Goal: Check status: Check status

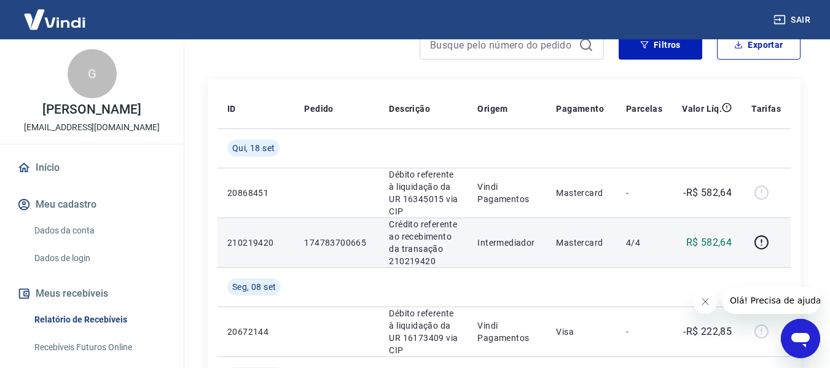
scroll to position [184, 0]
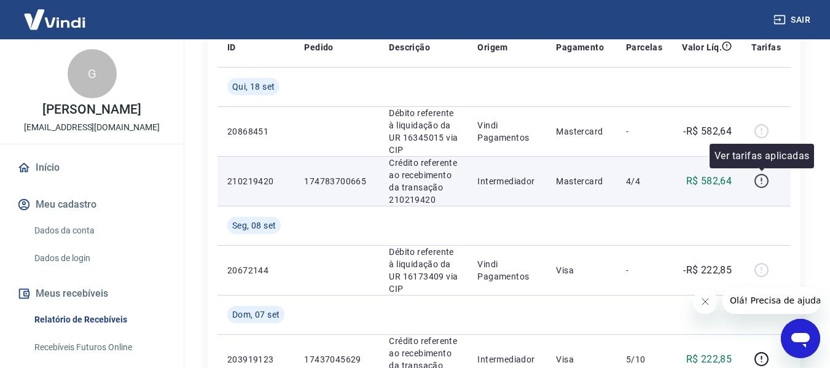
click at [761, 177] on icon "button" at bounding box center [761, 180] width 15 height 15
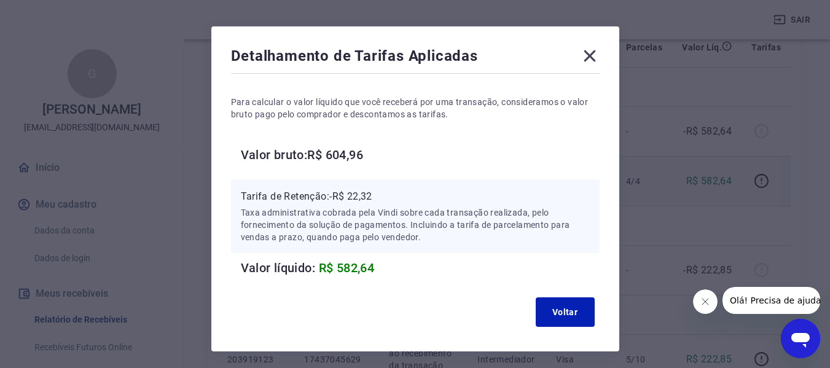
scroll to position [14, 0]
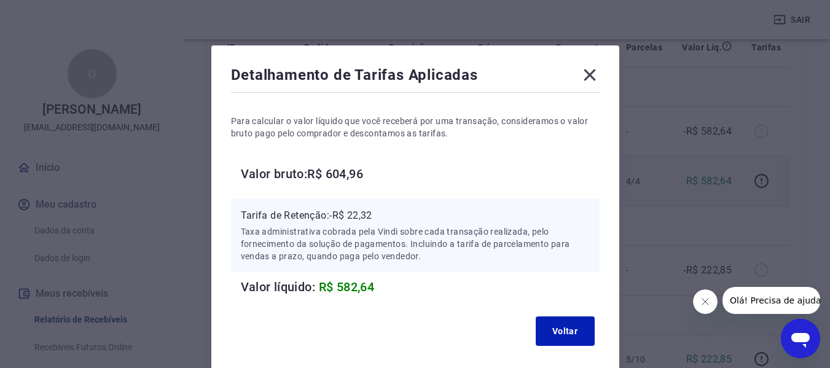
click at [589, 79] on icon at bounding box center [590, 75] width 20 height 20
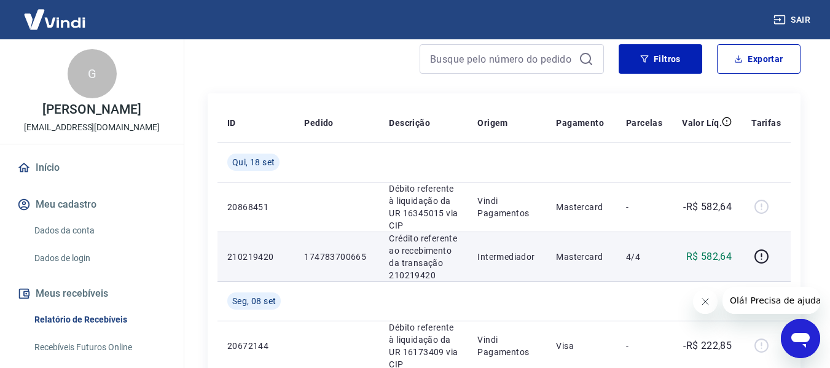
scroll to position [123, 0]
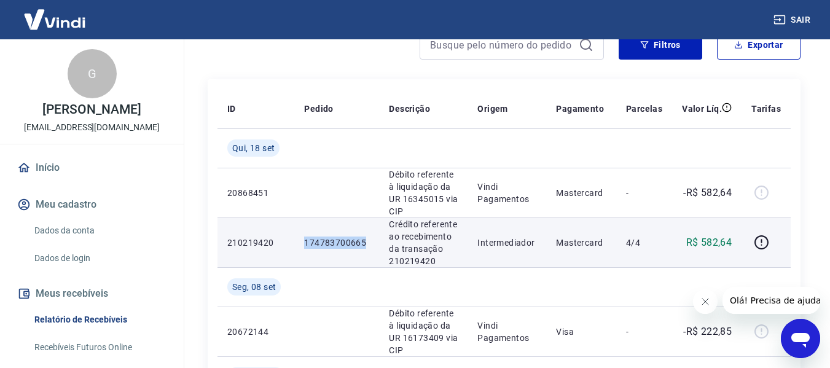
drag, startPoint x: 305, startPoint y: 243, endPoint x: 358, endPoint y: 244, distance: 52.8
click at [368, 244] on p "174783700665" at bounding box center [336, 243] width 65 height 12
copy p "174783700665"
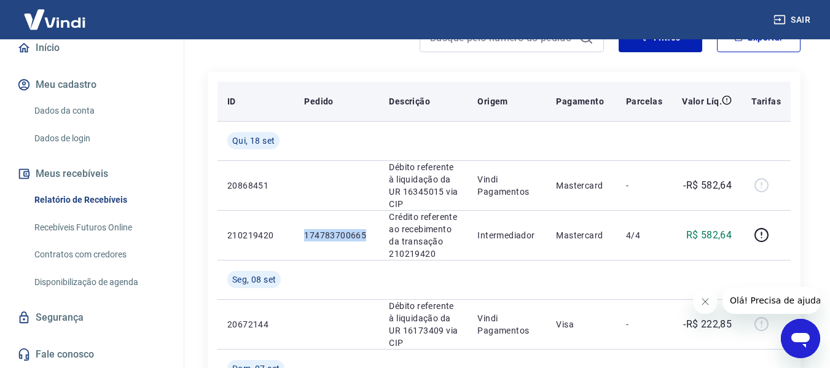
scroll to position [61, 0]
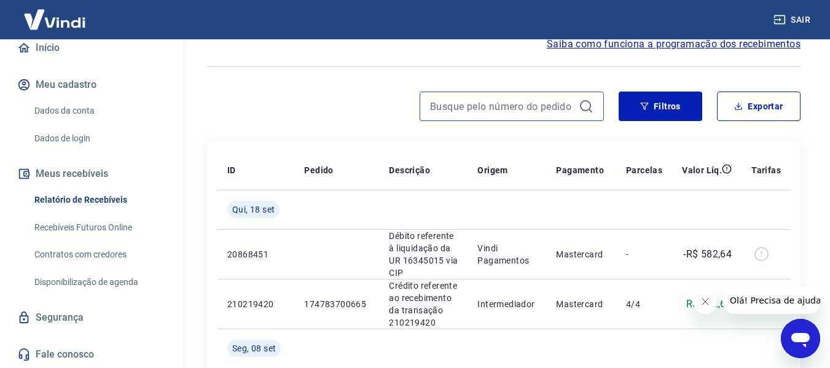
click at [435, 107] on input at bounding box center [502, 106] width 144 height 18
paste input "174783700665"
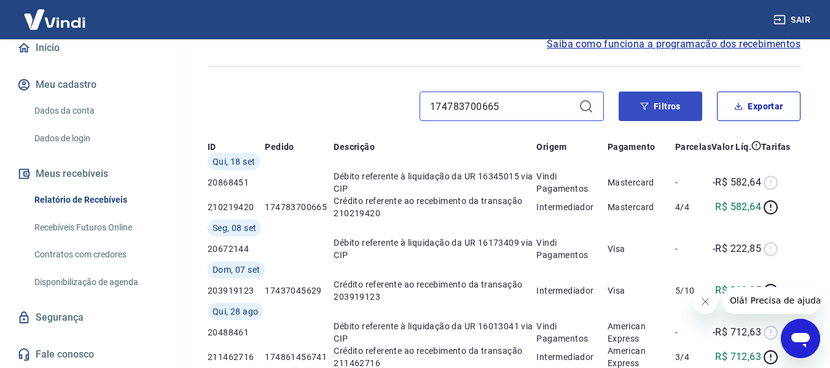
type input "174783700665"
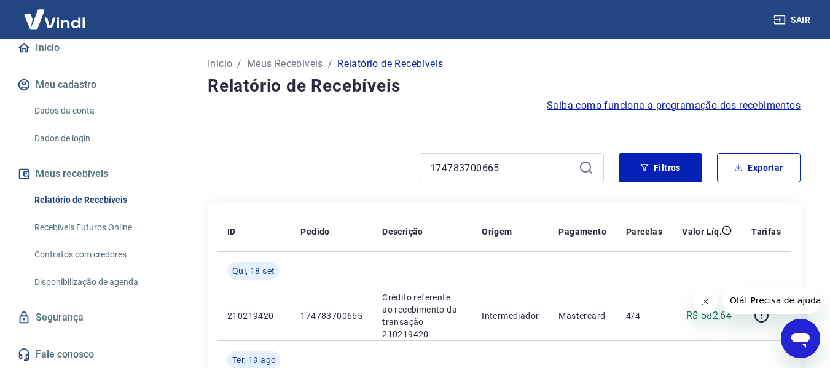
click at [52, 110] on link "Dados da conta" at bounding box center [98, 110] width 139 height 25
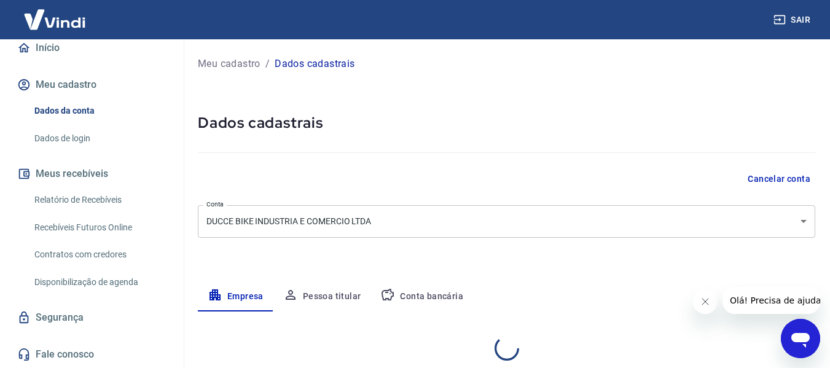
select select "SP"
select select "business"
click at [63, 21] on img at bounding box center [55, 19] width 80 height 37
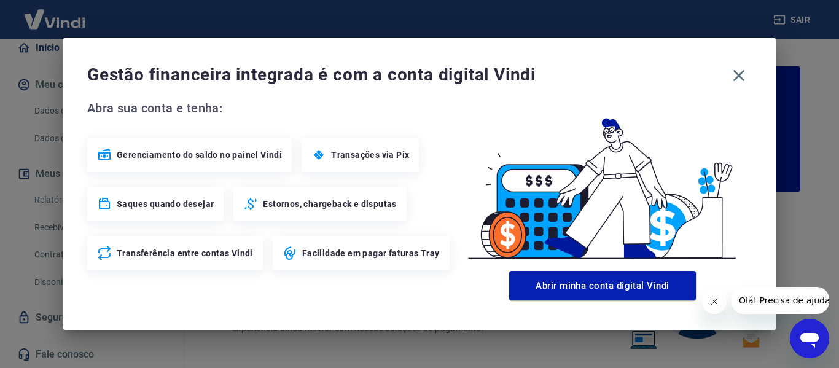
click at [753, 66] on div "Gestão financeira integrada é com a conta digital Vindi Abra sua conta e tenha:…" at bounding box center [420, 184] width 714 height 292
click at [743, 75] on icon "button" at bounding box center [739, 76] width 20 height 20
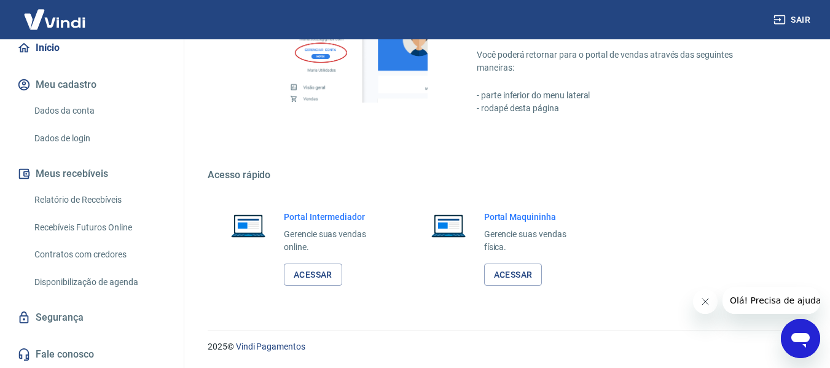
scroll to position [133, 0]
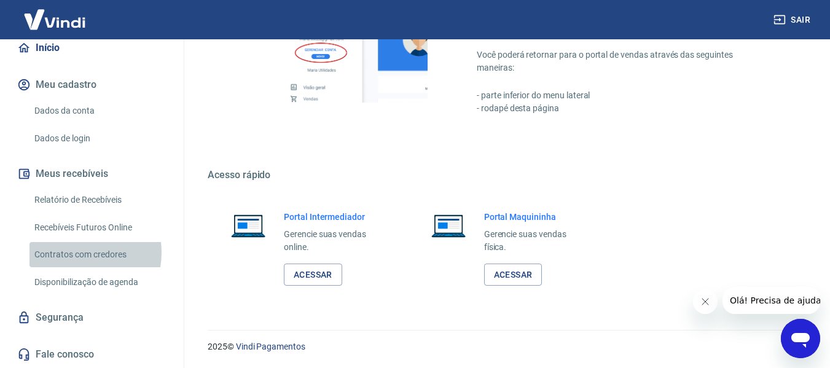
click at [72, 252] on link "Contratos com credores" at bounding box center [98, 254] width 139 height 25
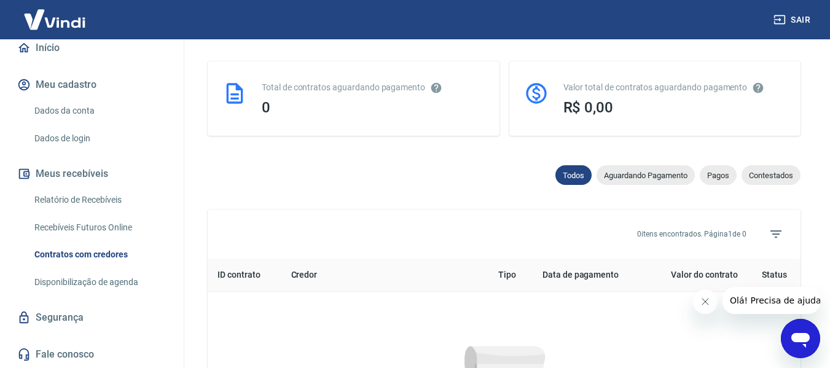
scroll to position [611, 0]
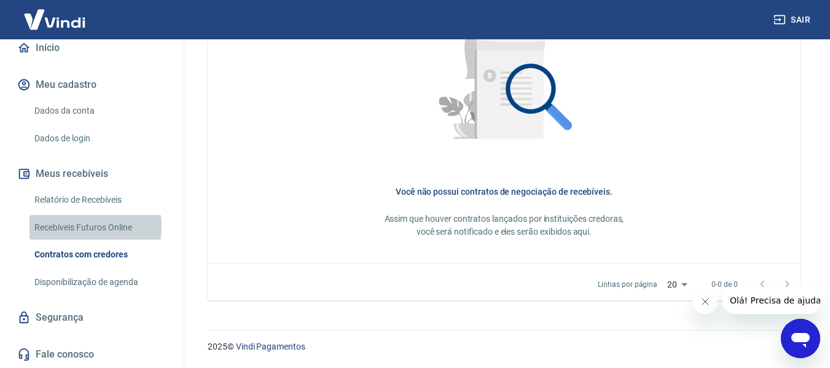
click at [80, 226] on link "Recebíveis Futuros Online" at bounding box center [98, 227] width 139 height 25
